Goal: Task Accomplishment & Management: Manage account settings

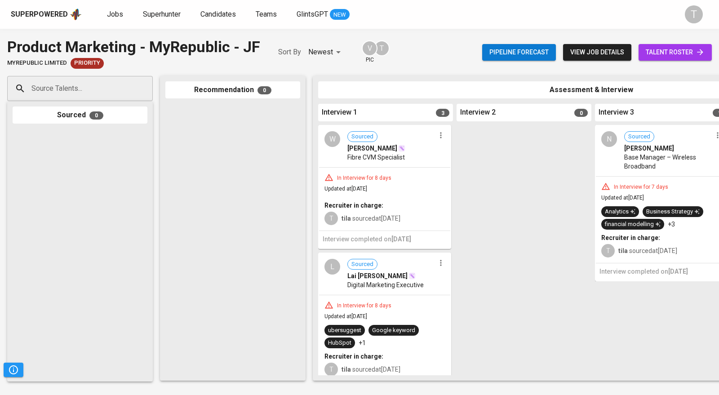
click at [119, 10] on span "Jobs" at bounding box center [115, 14] width 16 height 9
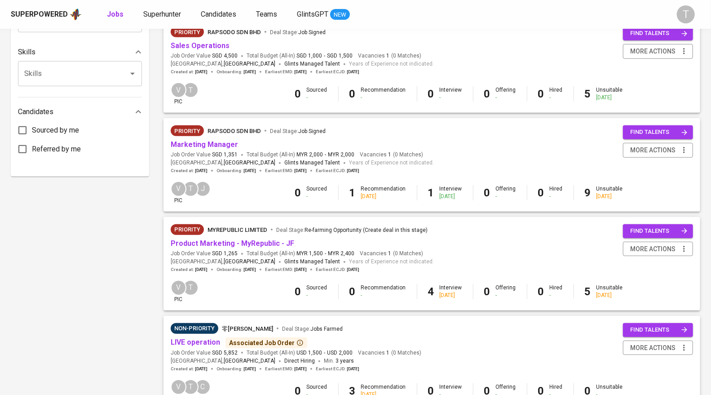
scroll to position [404, 0]
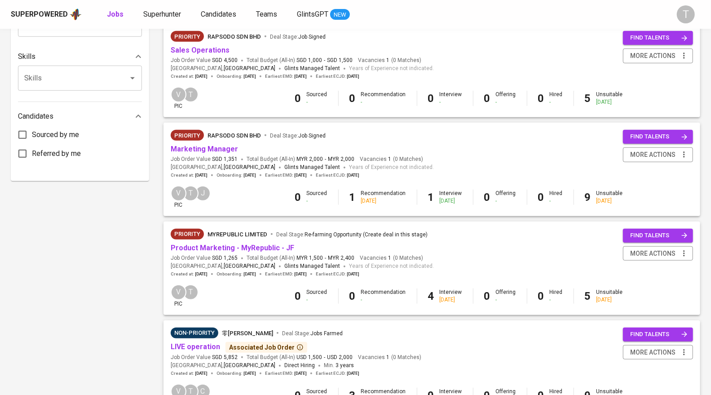
click at [201, 149] on link "Marketing Manager" at bounding box center [204, 149] width 67 height 9
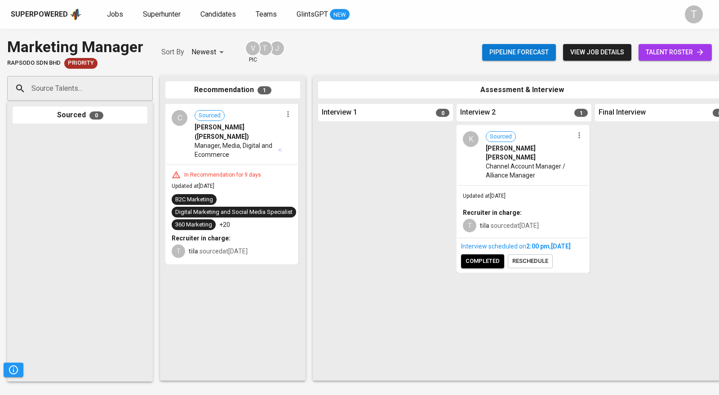
click at [533, 151] on span "[PERSON_NAME] [PERSON_NAME]" at bounding box center [530, 153] width 88 height 18
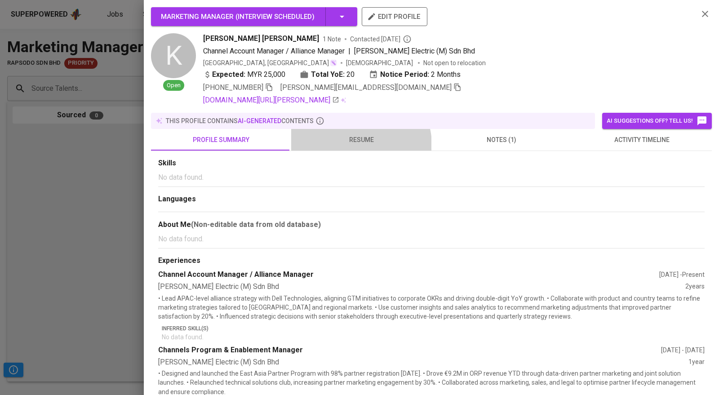
click at [358, 144] on span "resume" at bounding box center [361, 139] width 129 height 11
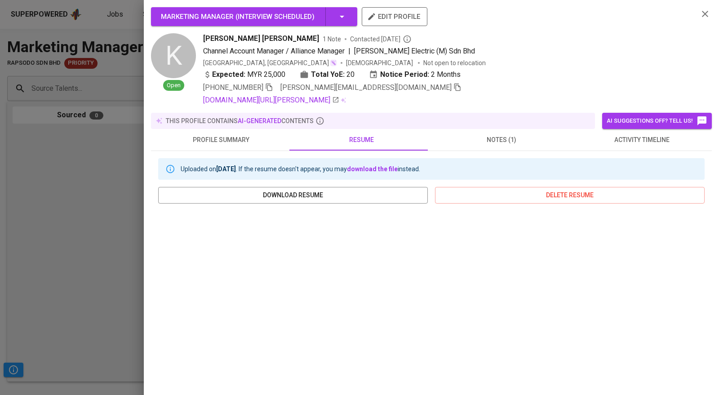
click at [95, 181] on div at bounding box center [359, 197] width 719 height 395
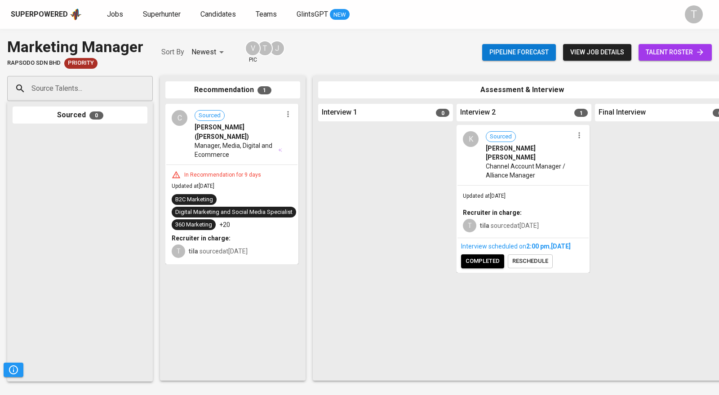
click at [107, 13] on span "Jobs" at bounding box center [115, 14] width 16 height 9
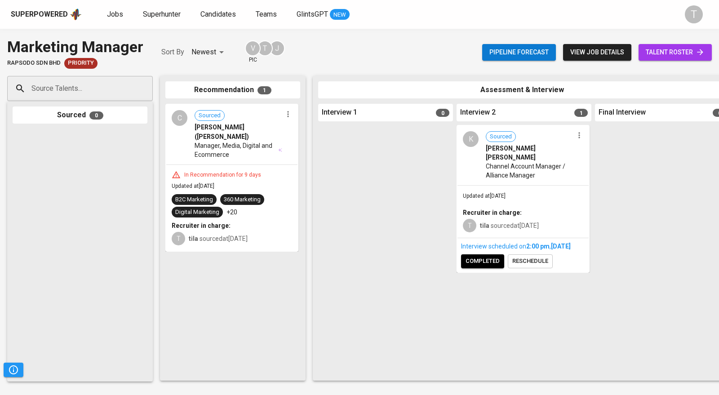
click at [579, 137] on icon "button" at bounding box center [579, 135] width 9 height 9
click at [521, 259] on div at bounding box center [359, 197] width 719 height 395
click at [521, 259] on span "reschedule" at bounding box center [530, 261] width 36 height 10
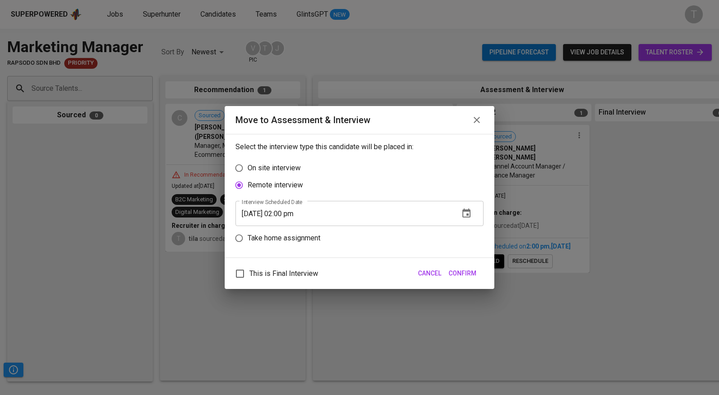
click at [466, 214] on icon "button" at bounding box center [466, 212] width 8 height 9
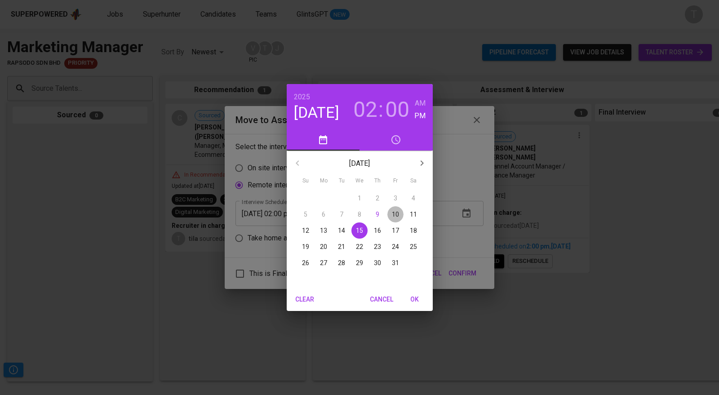
click at [393, 217] on p "10" at bounding box center [395, 214] width 7 height 9
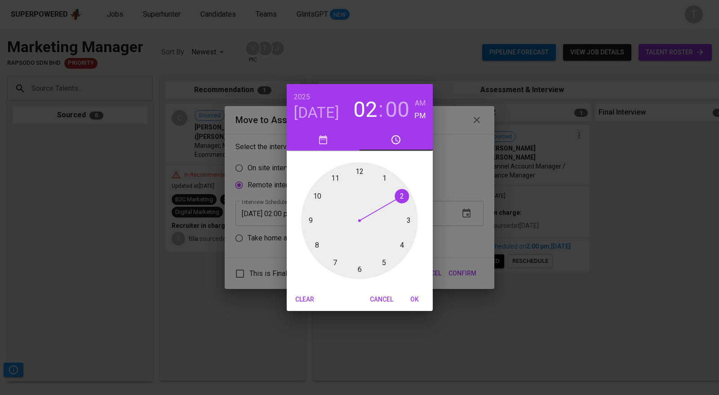
click at [359, 268] on div at bounding box center [359, 220] width 117 height 117
click at [369, 107] on h3 "06" at bounding box center [365, 109] width 24 height 25
click at [399, 191] on div at bounding box center [359, 220] width 117 height 117
click at [363, 270] on div at bounding box center [359, 220] width 117 height 117
type input "[DATE] 02:29 pm"
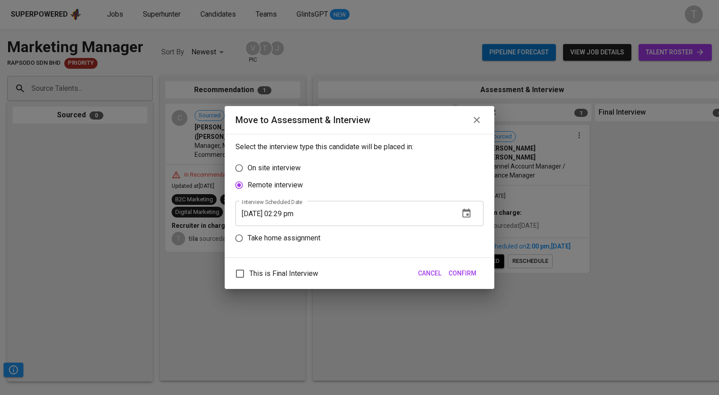
click at [464, 275] on span "Confirm" at bounding box center [462, 273] width 28 height 11
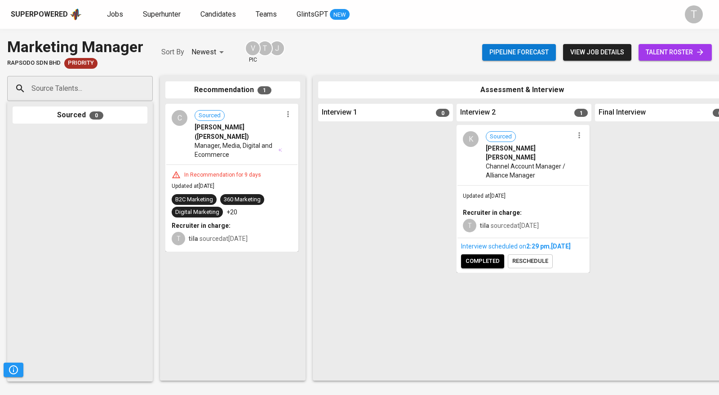
click at [110, 12] on span "Jobs" at bounding box center [115, 14] width 16 height 9
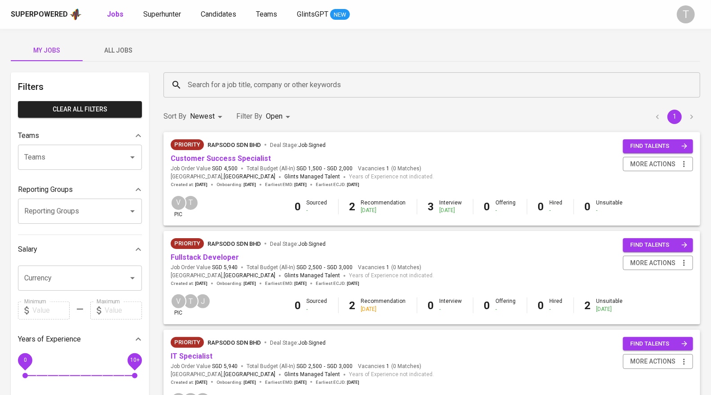
click at [217, 255] on link "Fullstack Developer" at bounding box center [205, 257] width 68 height 9
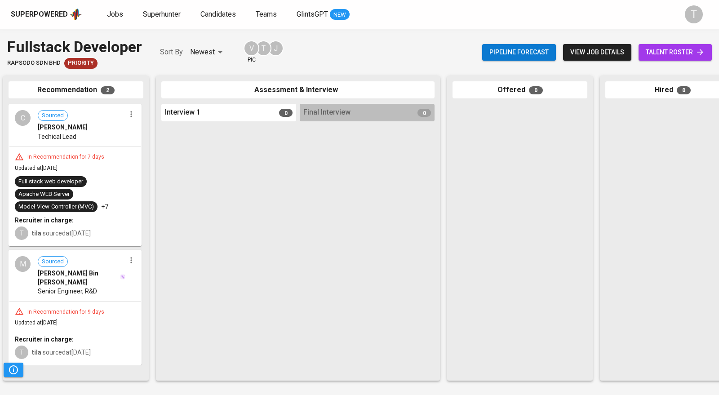
scroll to position [0, 351]
